Goal: Check status: Check status

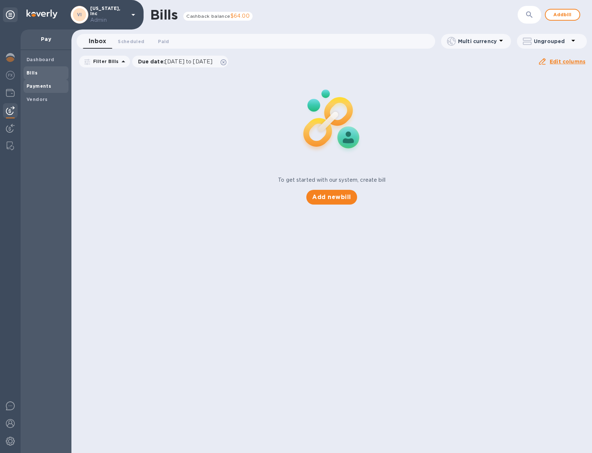
click at [49, 84] on span "Payments" at bounding box center [46, 86] width 39 height 7
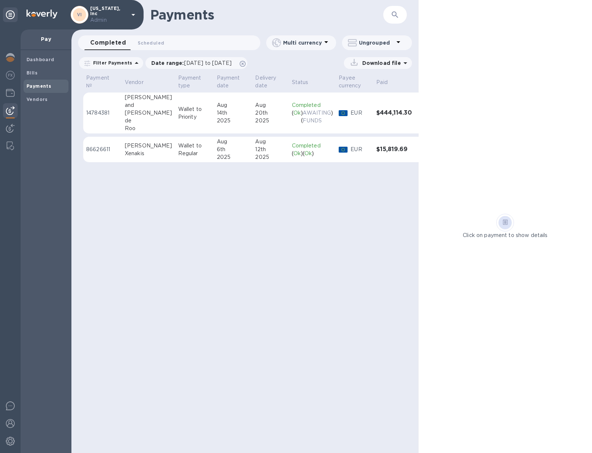
click at [227, 115] on div "14th" at bounding box center [233, 113] width 33 height 8
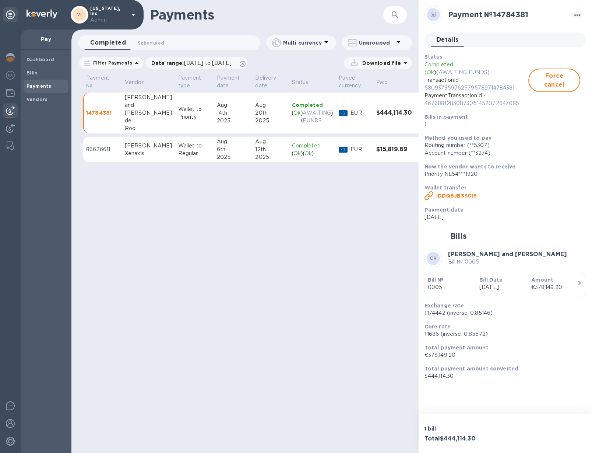
click at [502, 281] on b "Bill Date" at bounding box center [491, 280] width 23 height 6
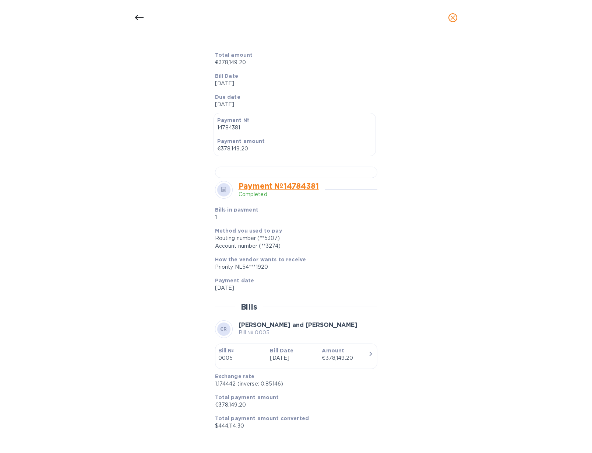
scroll to position [148, 0]
click at [319, 178] on div at bounding box center [296, 172] width 162 height 11
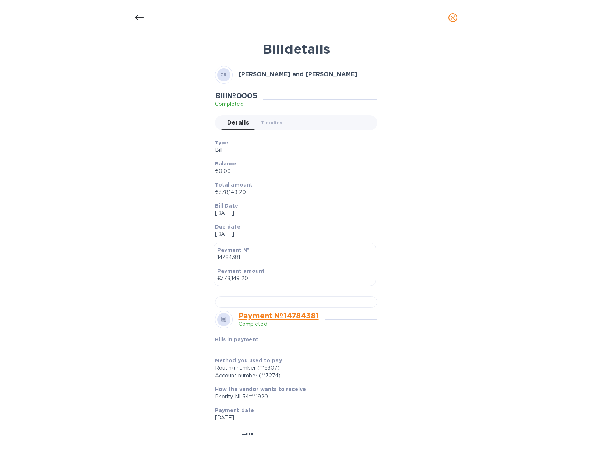
scroll to position [0, 0]
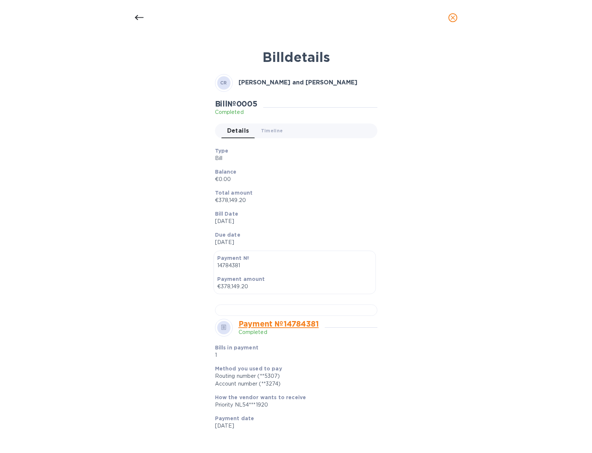
click at [452, 16] on icon "close" at bounding box center [452, 17] width 7 height 7
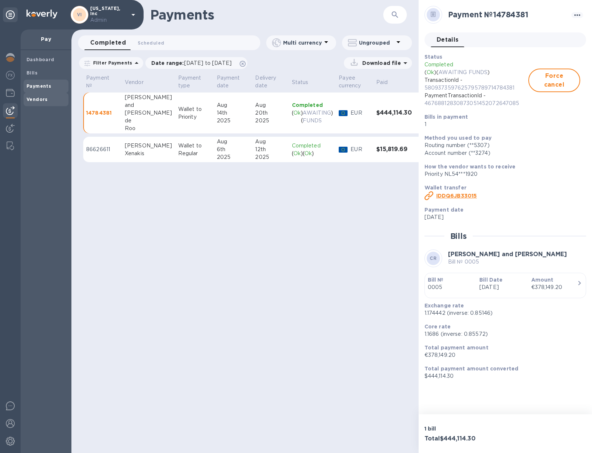
click at [39, 98] on b "Vendors" at bounding box center [37, 100] width 21 height 6
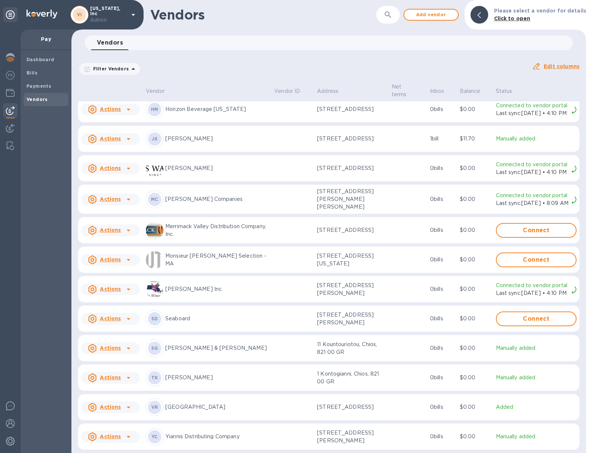
scroll to position [338, 0]
